Goal: Find specific page/section: Find specific page/section

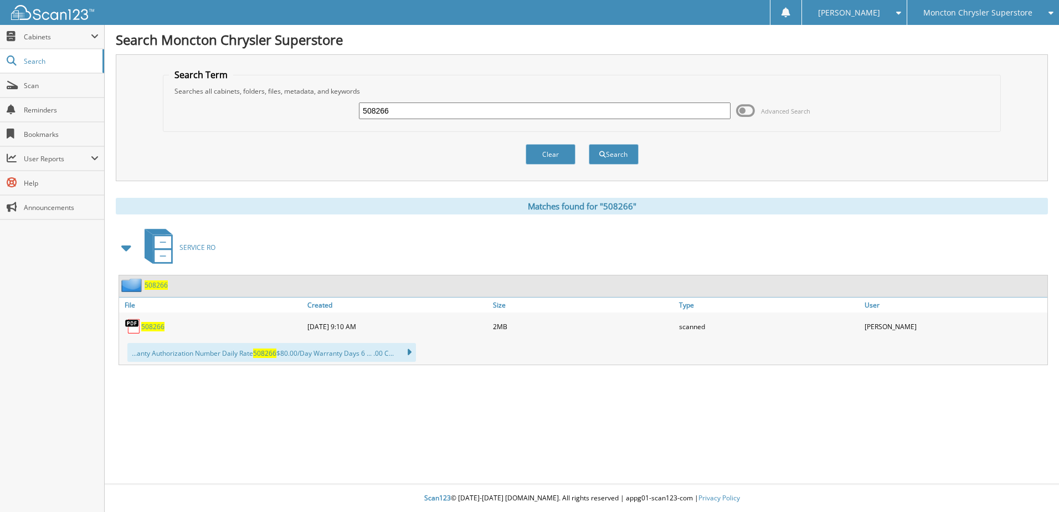
drag, startPoint x: 398, startPoint y: 112, endPoint x: 359, endPoint y: 111, distance: 38.8
click at [359, 111] on input "508266" at bounding box center [545, 110] width 372 height 17
type input "506331"
click at [589, 144] on button "Search" at bounding box center [614, 154] width 50 height 20
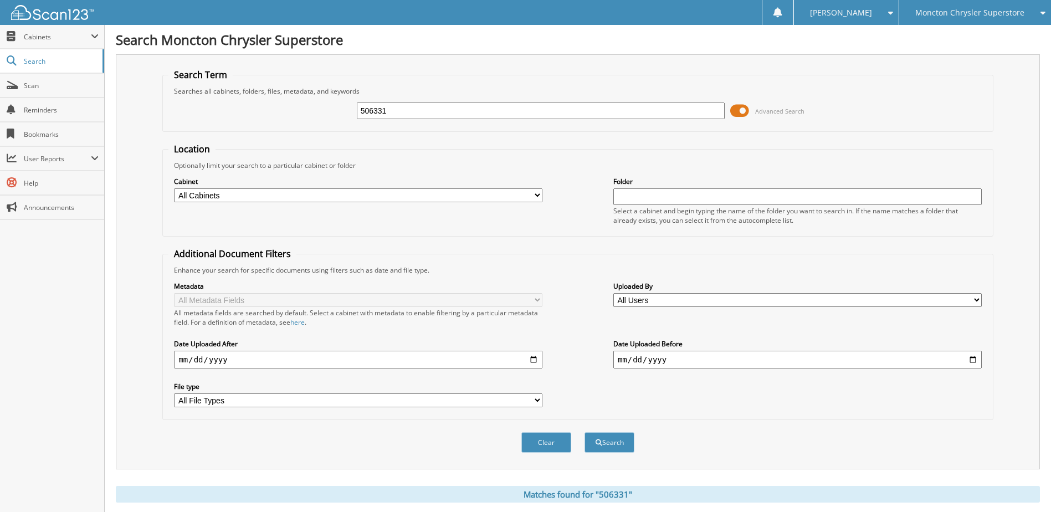
click at [735, 109] on span at bounding box center [739, 110] width 19 height 17
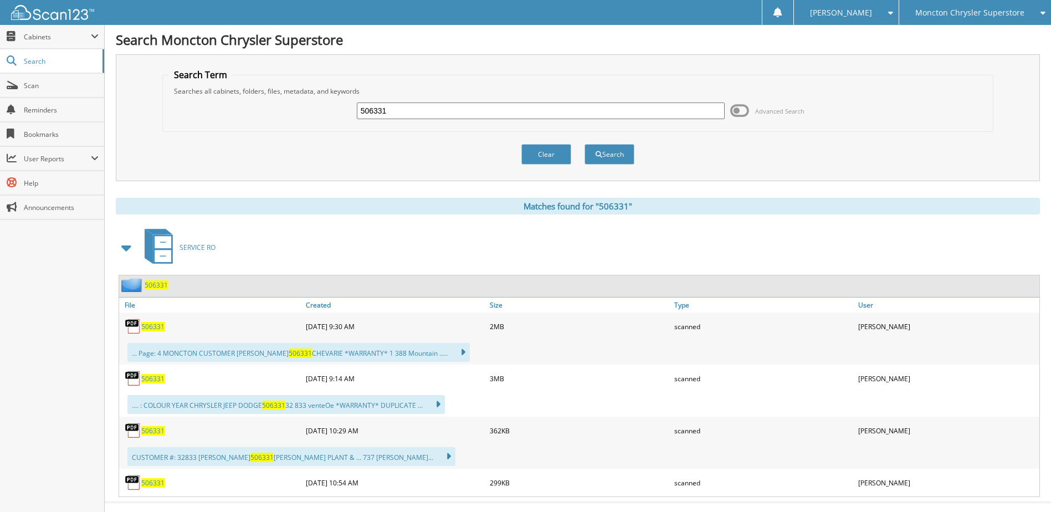
click at [155, 324] on span "506331" at bounding box center [152, 326] width 23 height 9
click at [155, 376] on span "506331" at bounding box center [152, 378] width 23 height 9
click at [152, 427] on span "506331" at bounding box center [152, 430] width 23 height 9
click at [151, 481] on span "506331" at bounding box center [152, 482] width 23 height 9
click at [150, 380] on span "506331" at bounding box center [152, 378] width 23 height 9
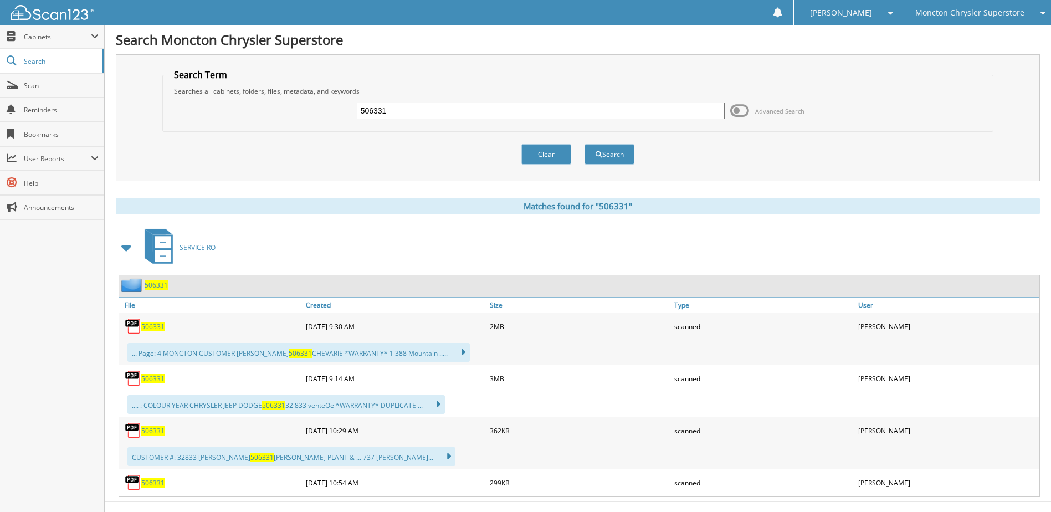
click at [148, 326] on span "506331" at bounding box center [152, 326] width 23 height 9
